Goal: Task Accomplishment & Management: Manage account settings

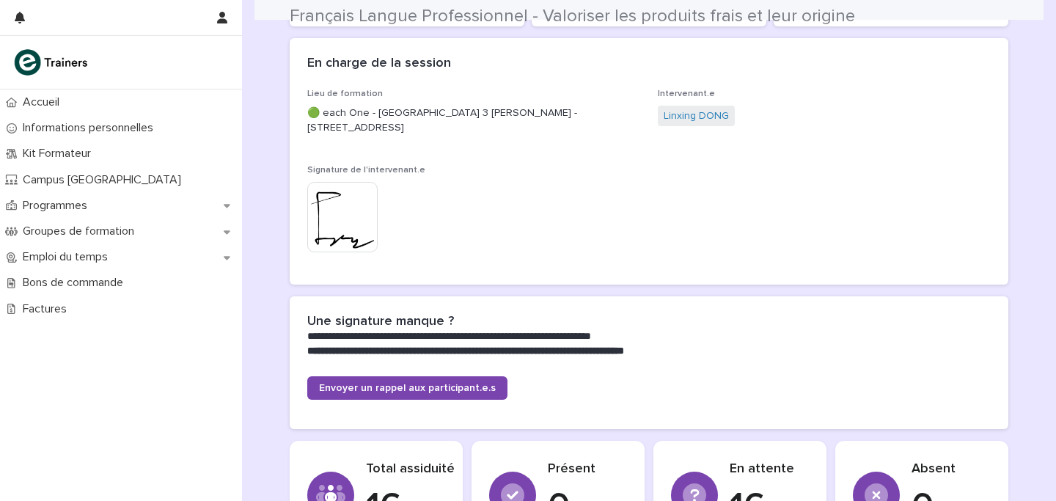
scroll to position [198, 0]
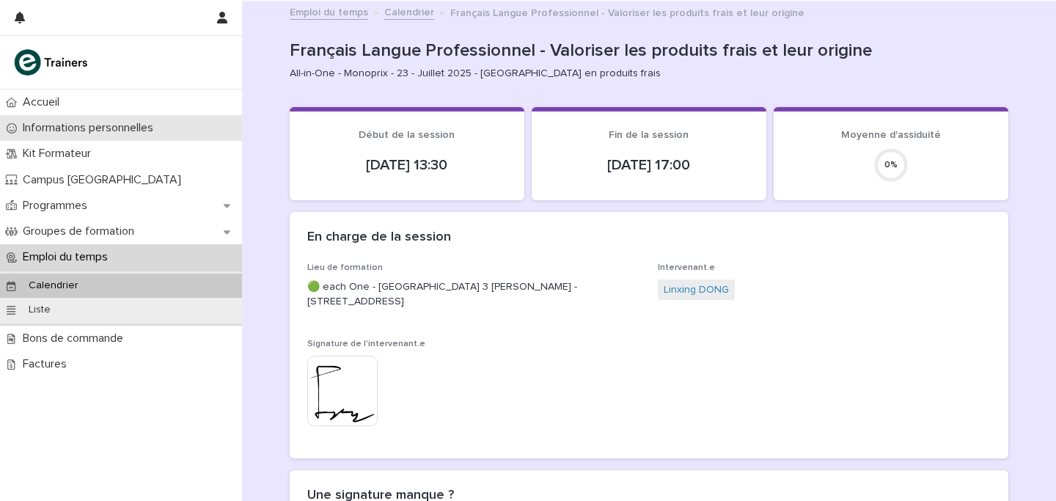
click at [87, 131] on p "Informations personnelles" at bounding box center [91, 128] width 148 height 14
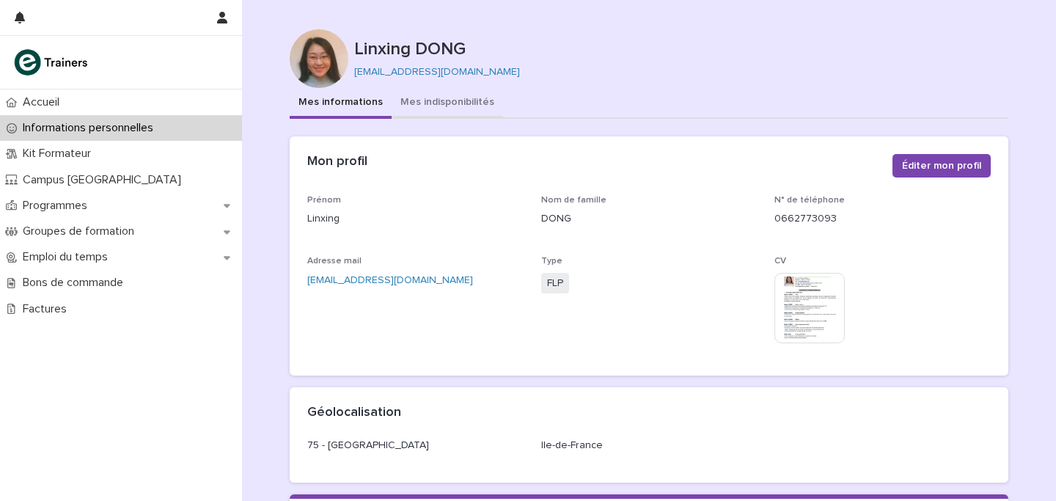
click at [448, 117] on button "Mes indisponibilités" at bounding box center [448, 103] width 112 height 31
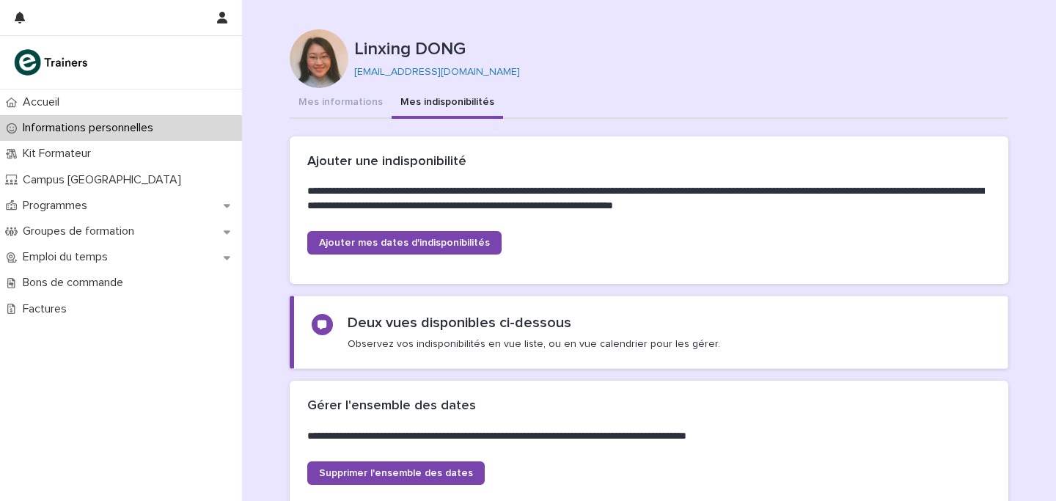
scroll to position [346, 0]
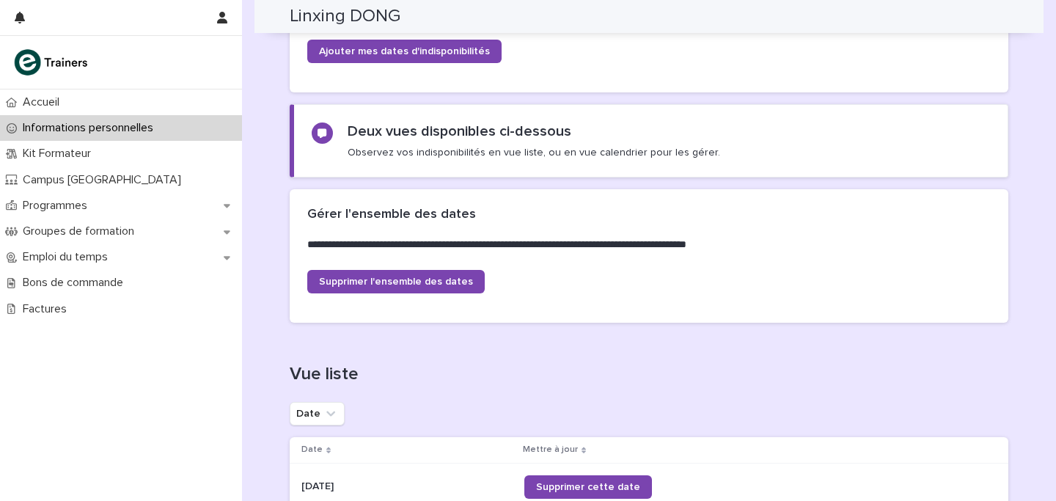
scroll to position [117, 0]
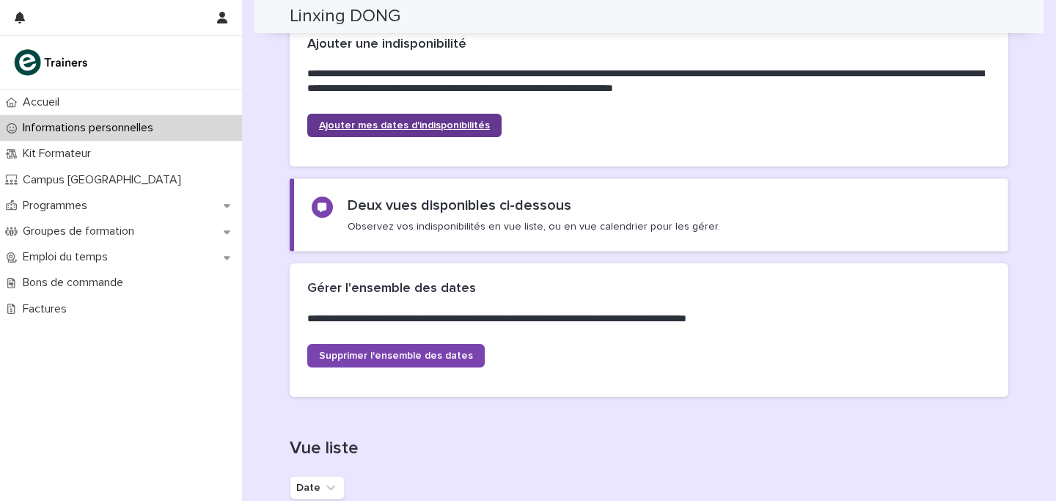
click at [370, 133] on link "Ajouter mes dates d'indisponibilités" at bounding box center [404, 125] width 194 height 23
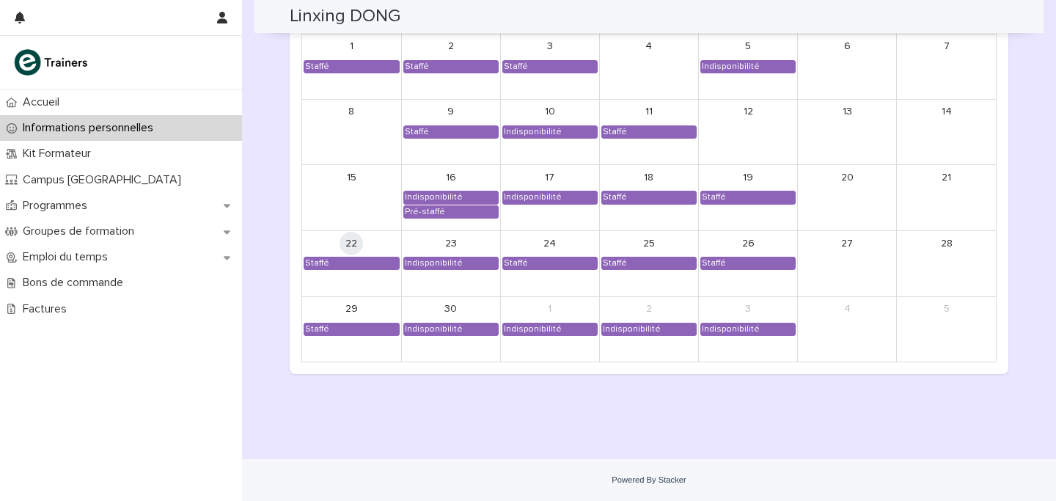
scroll to position [1204, 0]
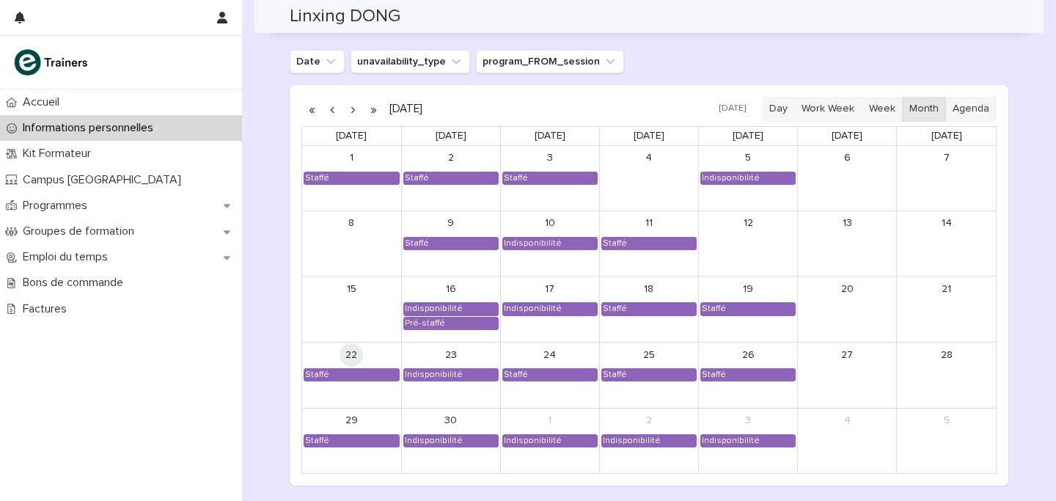
click at [357, 116] on button "button" at bounding box center [353, 109] width 21 height 23
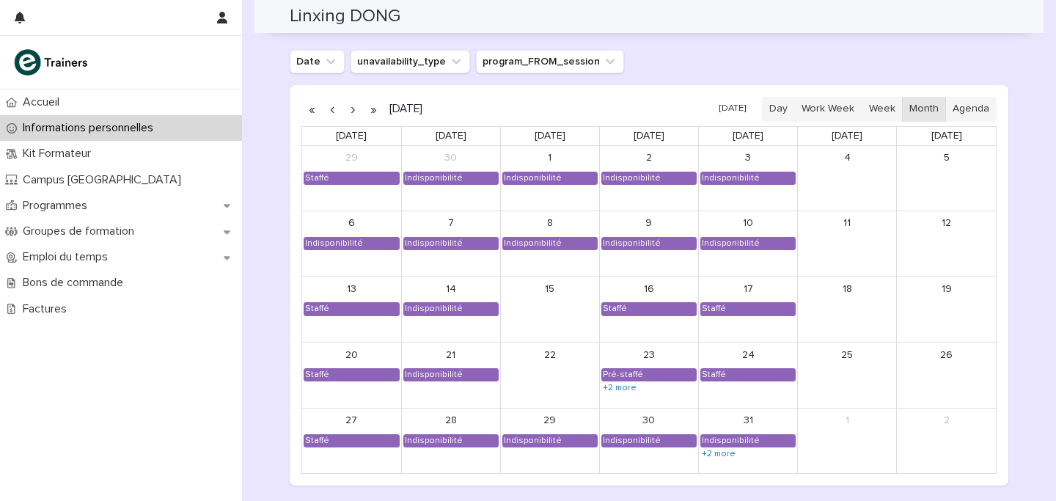
click at [352, 111] on button "button" at bounding box center [353, 109] width 21 height 23
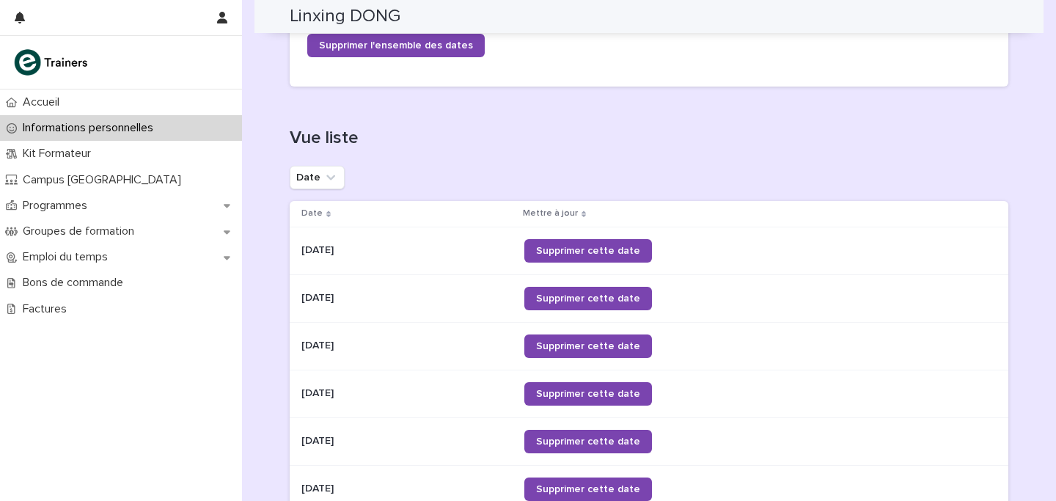
scroll to position [844, 0]
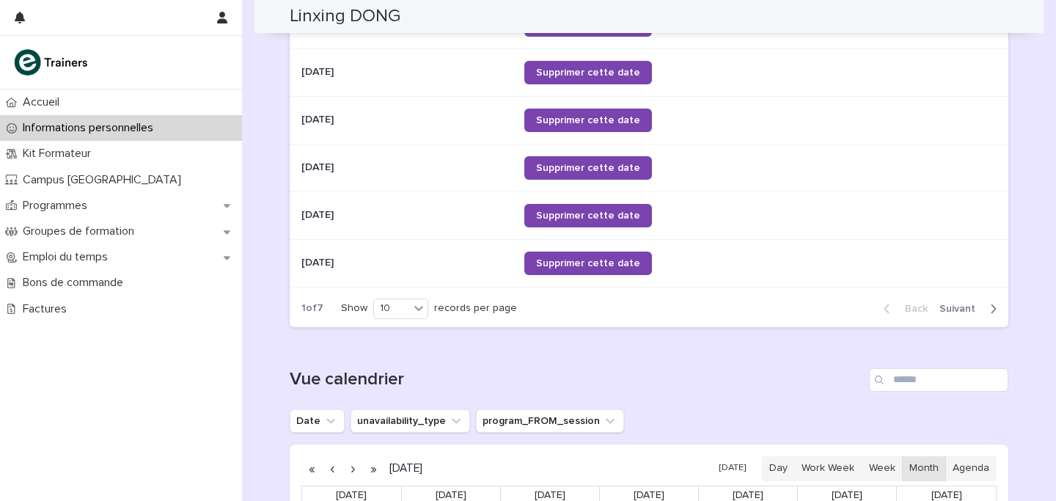
click at [969, 310] on span "Next" at bounding box center [962, 309] width 45 height 10
click at [954, 309] on span "Next" at bounding box center [962, 309] width 45 height 10
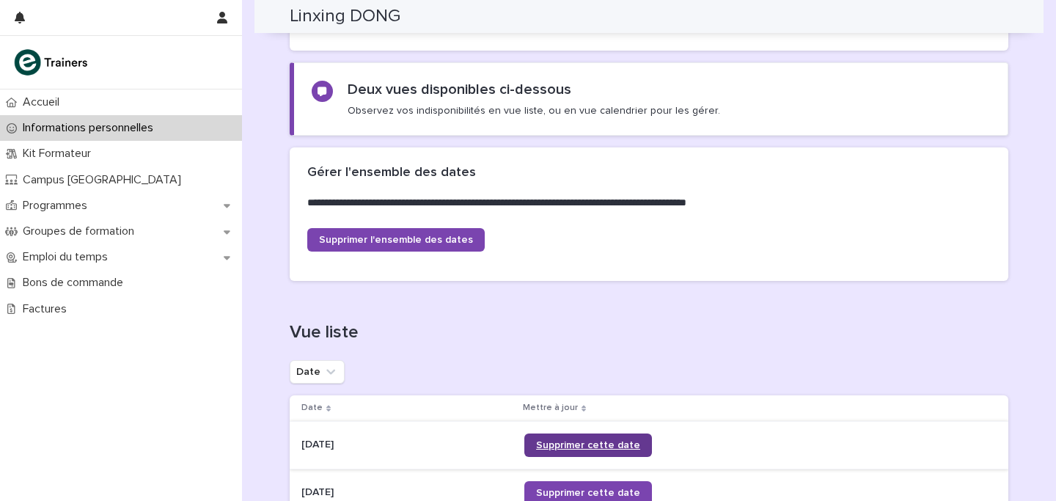
scroll to position [435, 0]
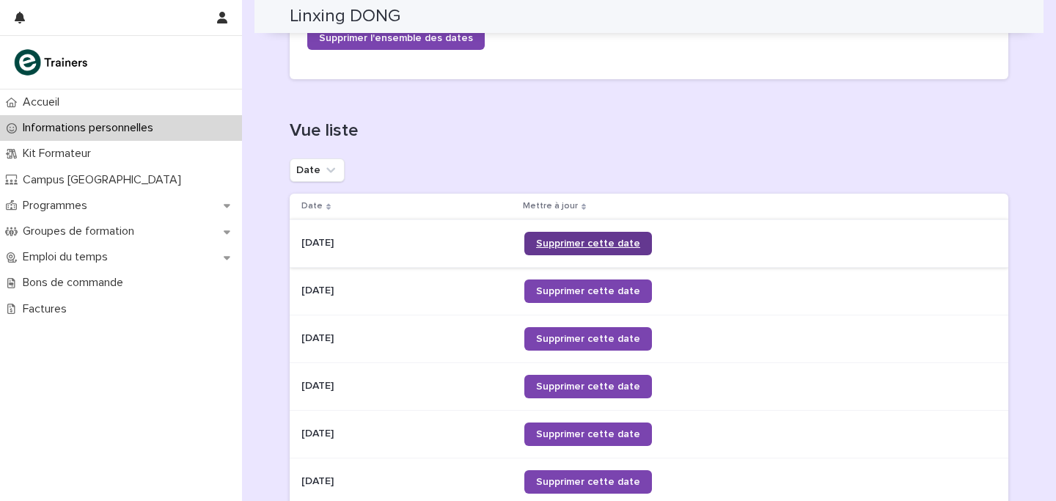
click at [596, 244] on span "Supprimer cette date" at bounding box center [588, 243] width 104 height 10
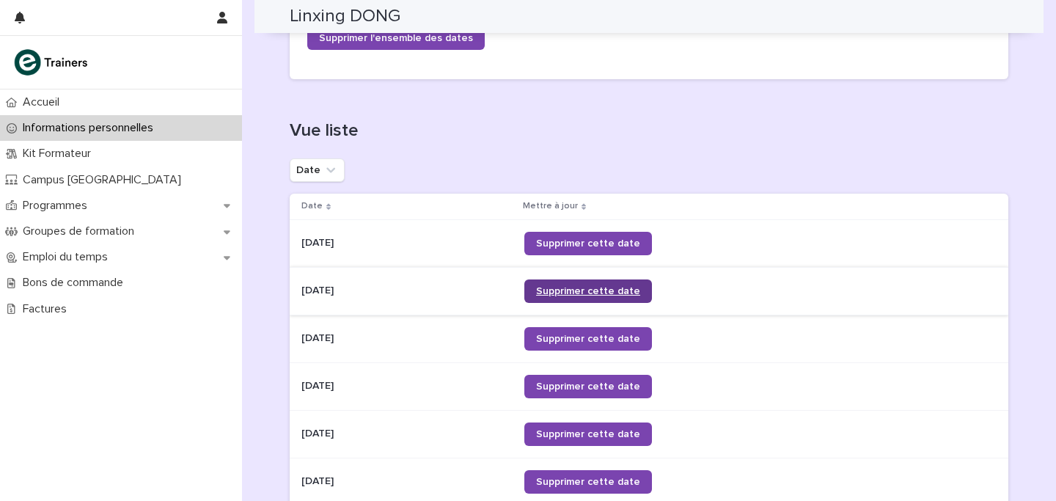
click at [585, 287] on span "Supprimer cette date" at bounding box center [588, 291] width 104 height 10
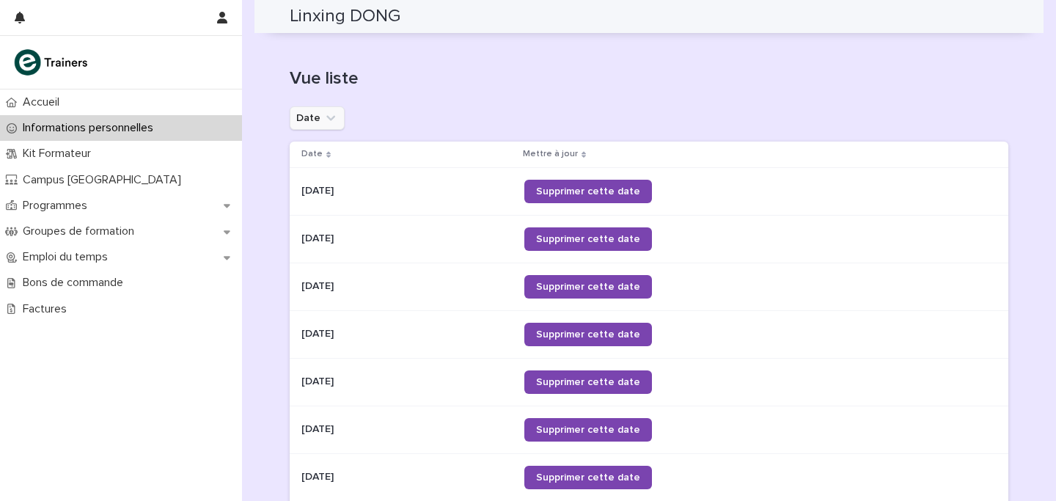
scroll to position [495, 0]
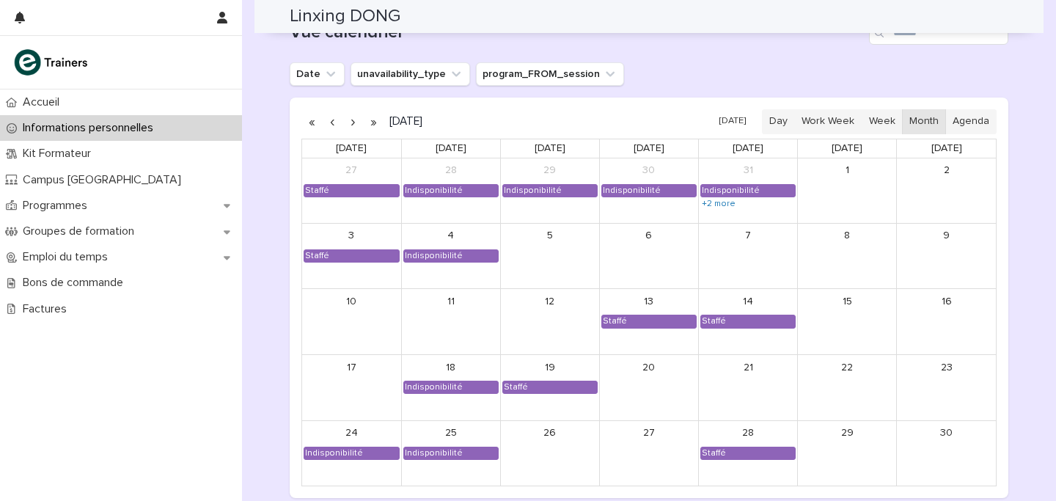
scroll to position [1190, 0]
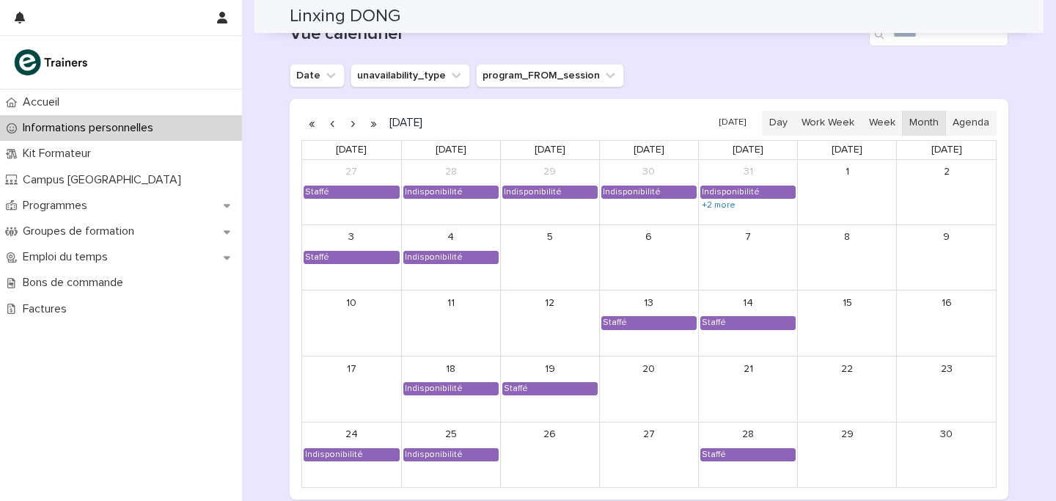
click at [351, 128] on button "button" at bounding box center [353, 123] width 21 height 23
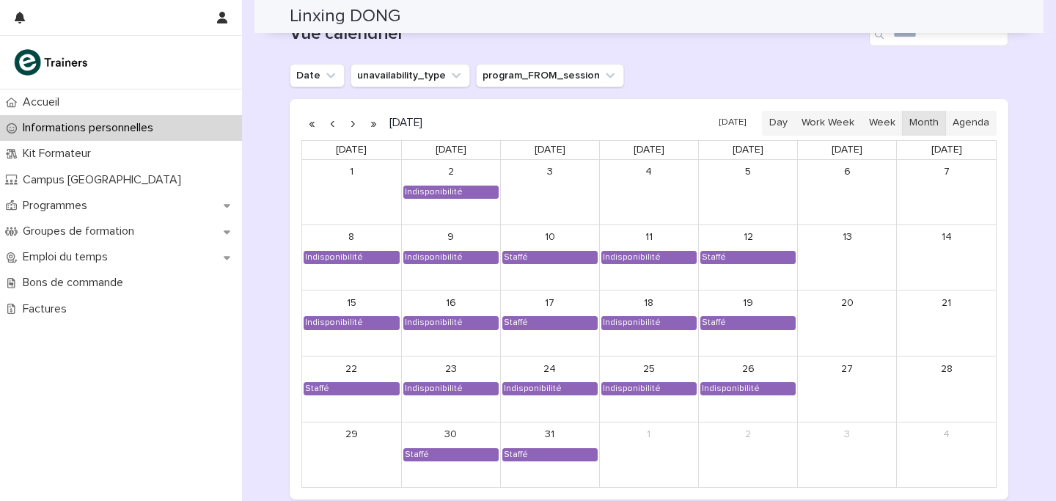
click at [354, 125] on button "button" at bounding box center [353, 123] width 21 height 23
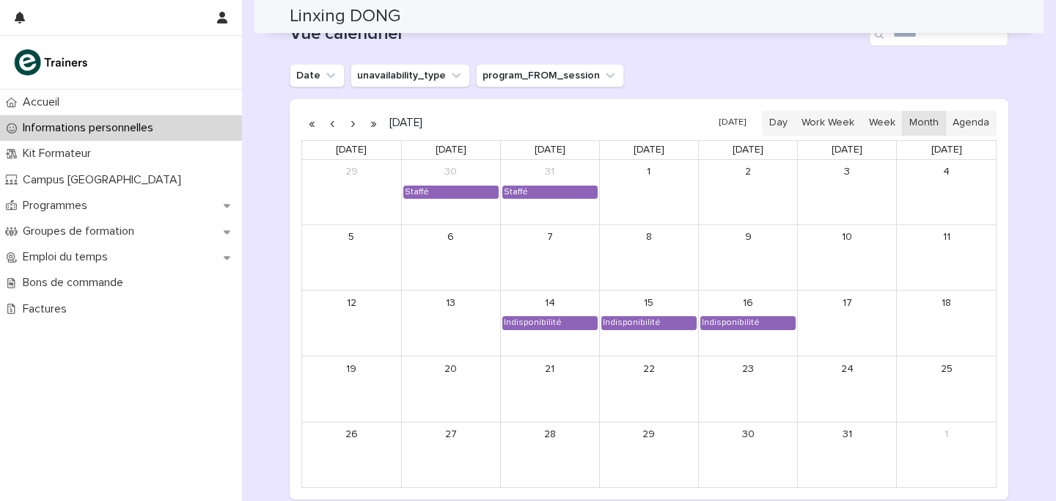
click at [329, 129] on button "button" at bounding box center [332, 123] width 21 height 23
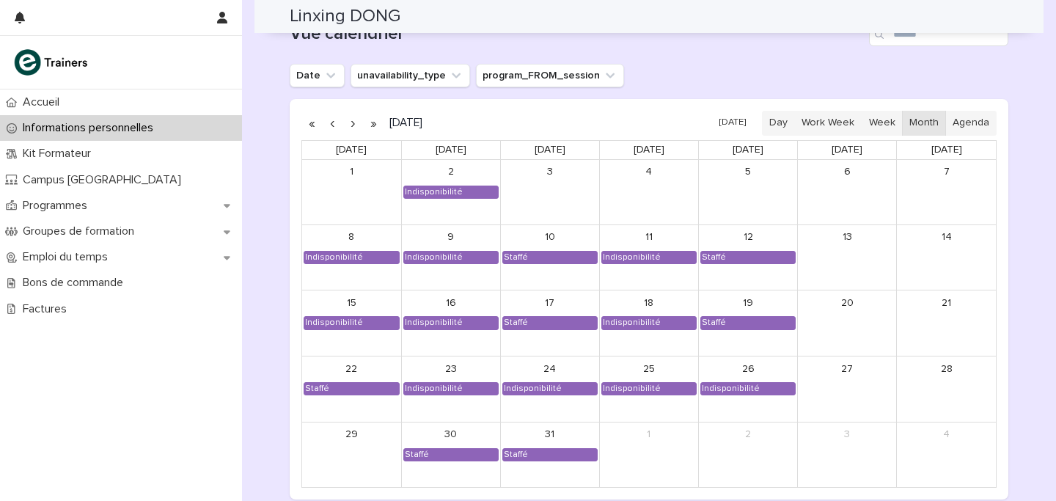
click at [329, 129] on button "button" at bounding box center [332, 123] width 21 height 23
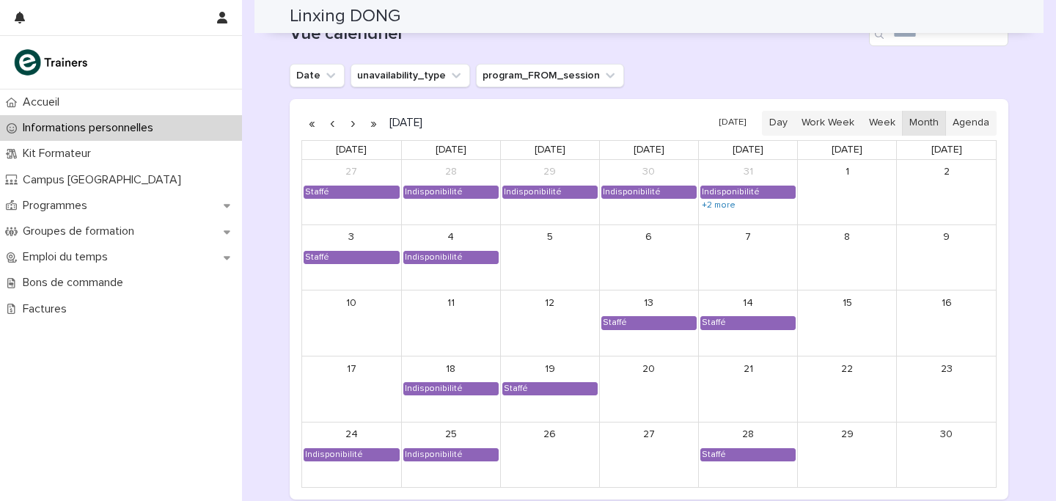
click at [352, 122] on button "button" at bounding box center [353, 123] width 21 height 23
